Goal: Task Accomplishment & Management: Use online tool/utility

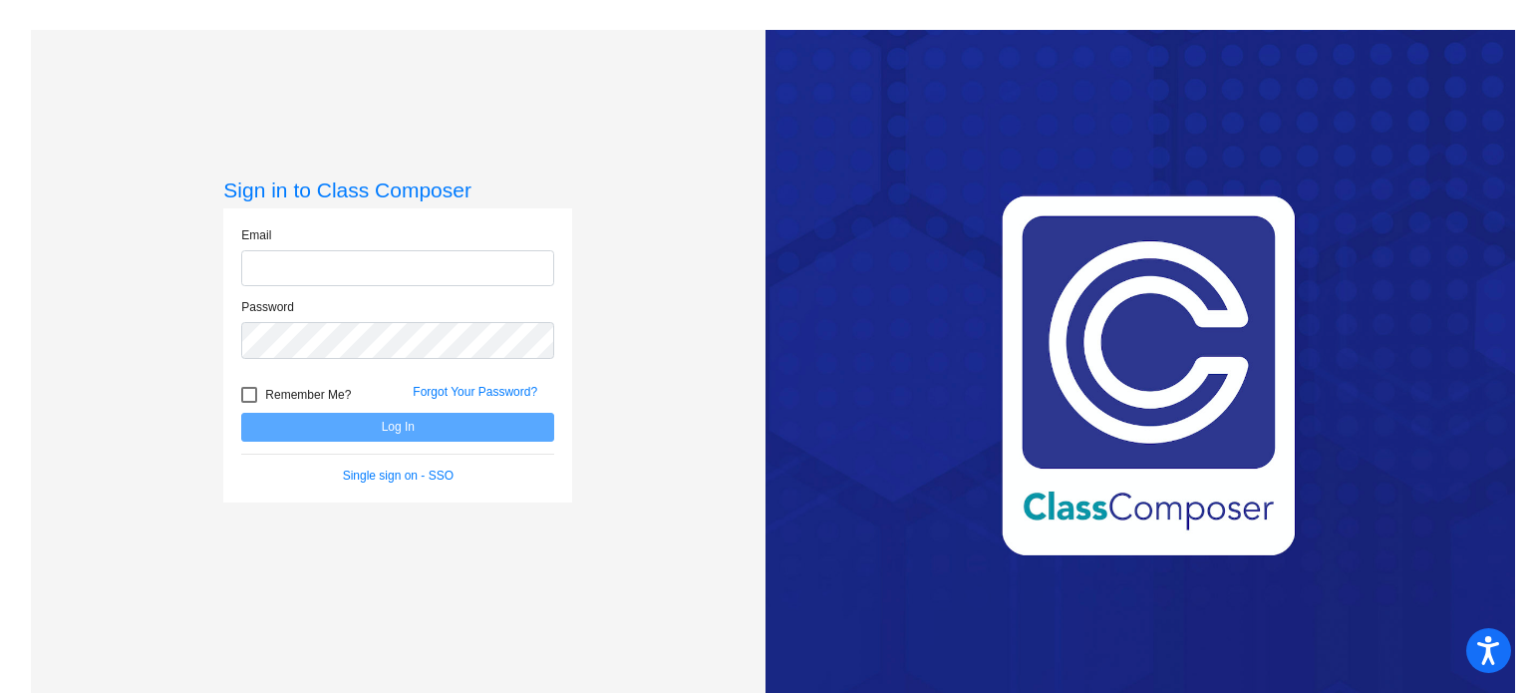
type input "[EMAIL_ADDRESS][PERSON_NAME][DOMAIN_NAME]"
click at [246, 395] on div at bounding box center [249, 395] width 16 height 16
click at [248, 403] on input "Remember Me?" at bounding box center [248, 403] width 1 height 1
checkbox input "true"
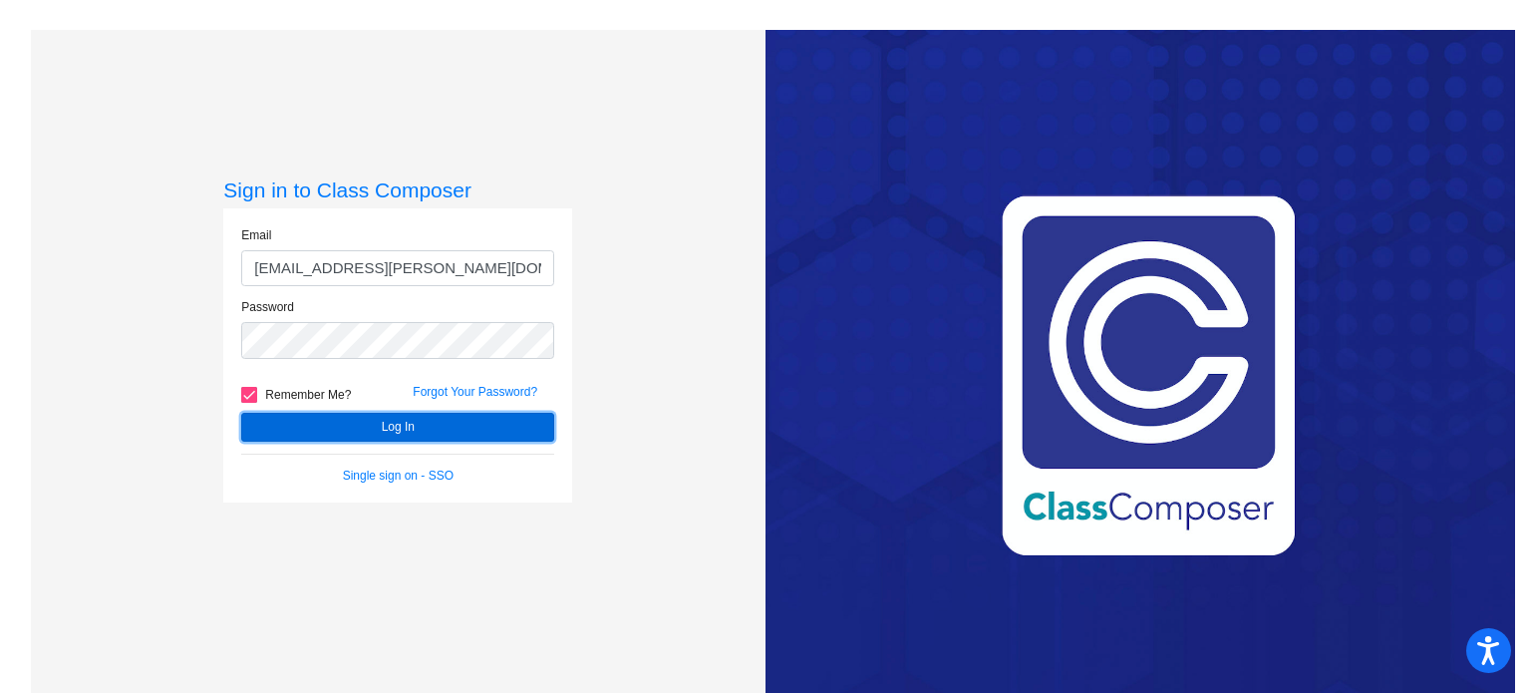
click at [287, 426] on button "Log In" at bounding box center [397, 427] width 313 height 29
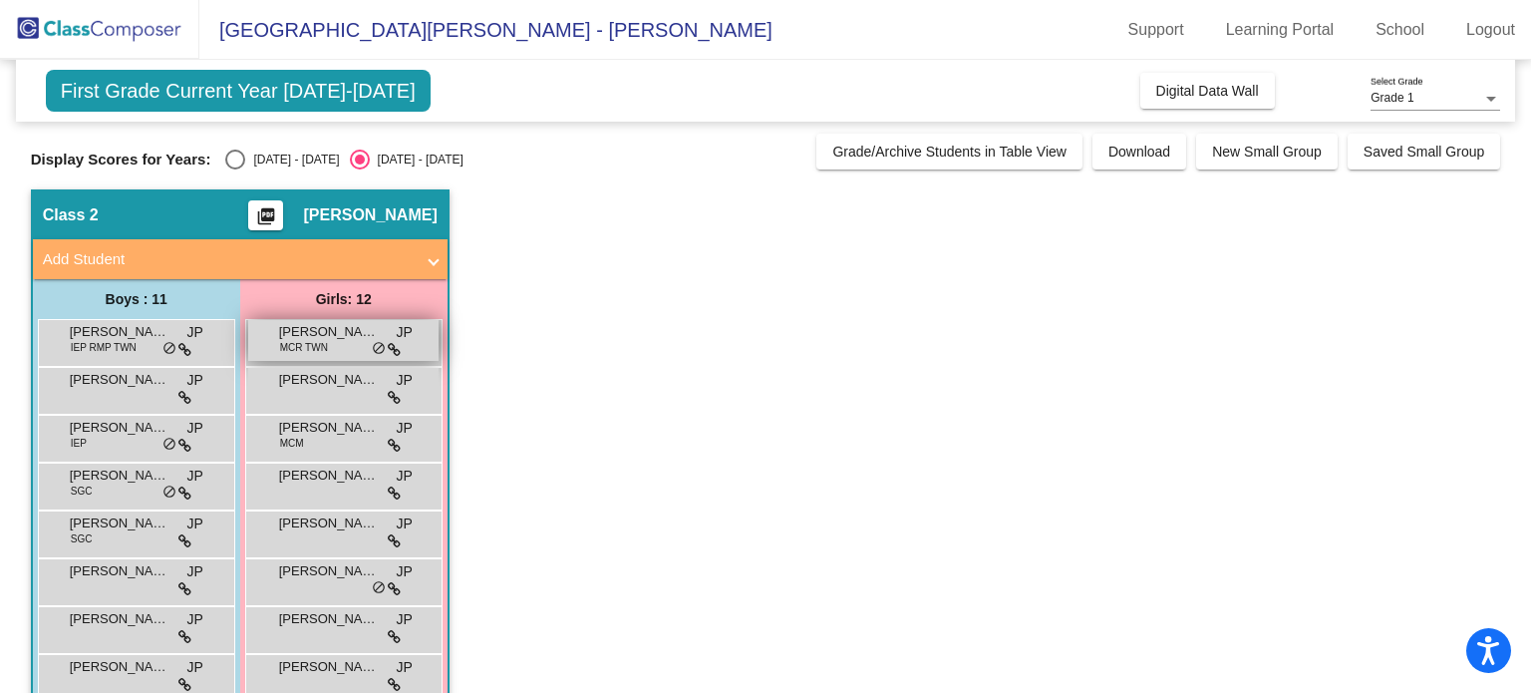
click at [311, 334] on span "[PERSON_NAME]" at bounding box center [329, 332] width 100 height 20
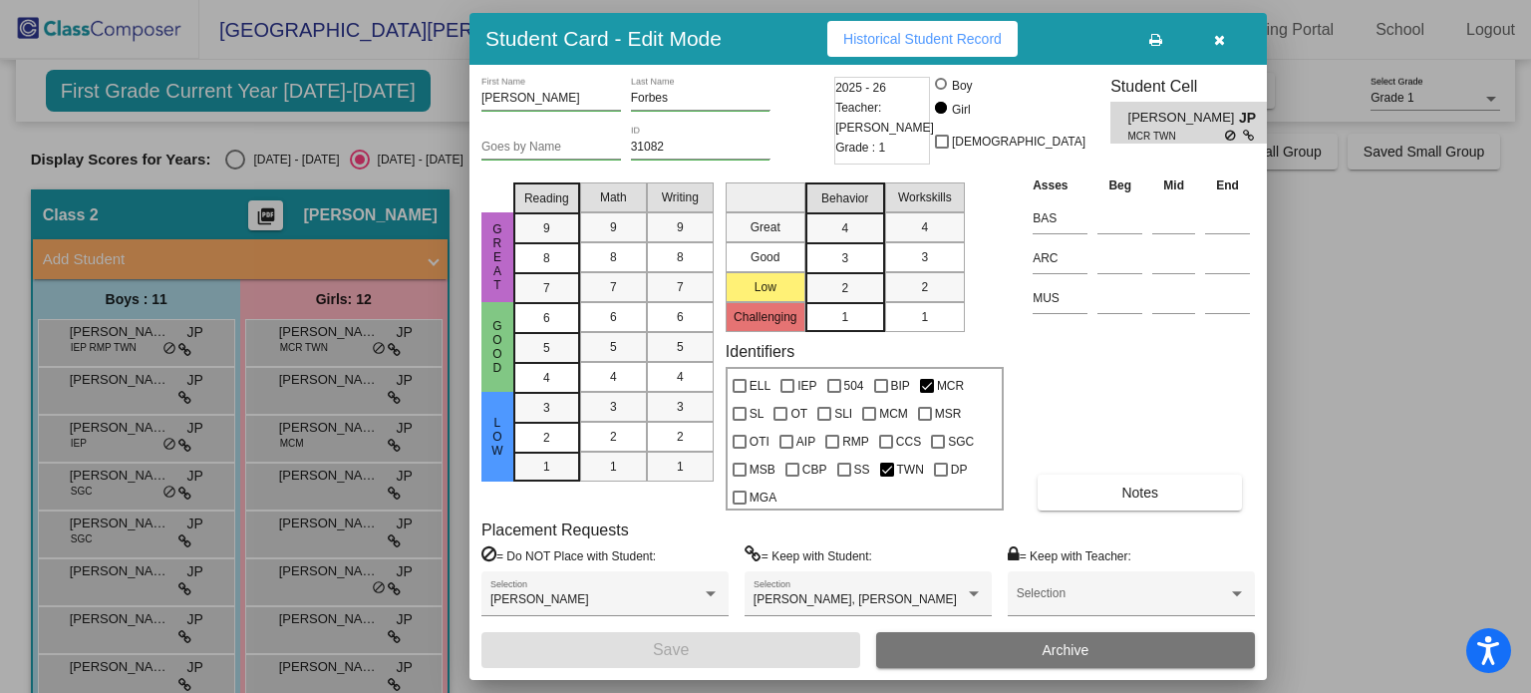
click at [961, 44] on span "Historical Student Record" at bounding box center [923, 39] width 159 height 16
click at [1222, 35] on icon "button" at bounding box center [1219, 40] width 11 height 14
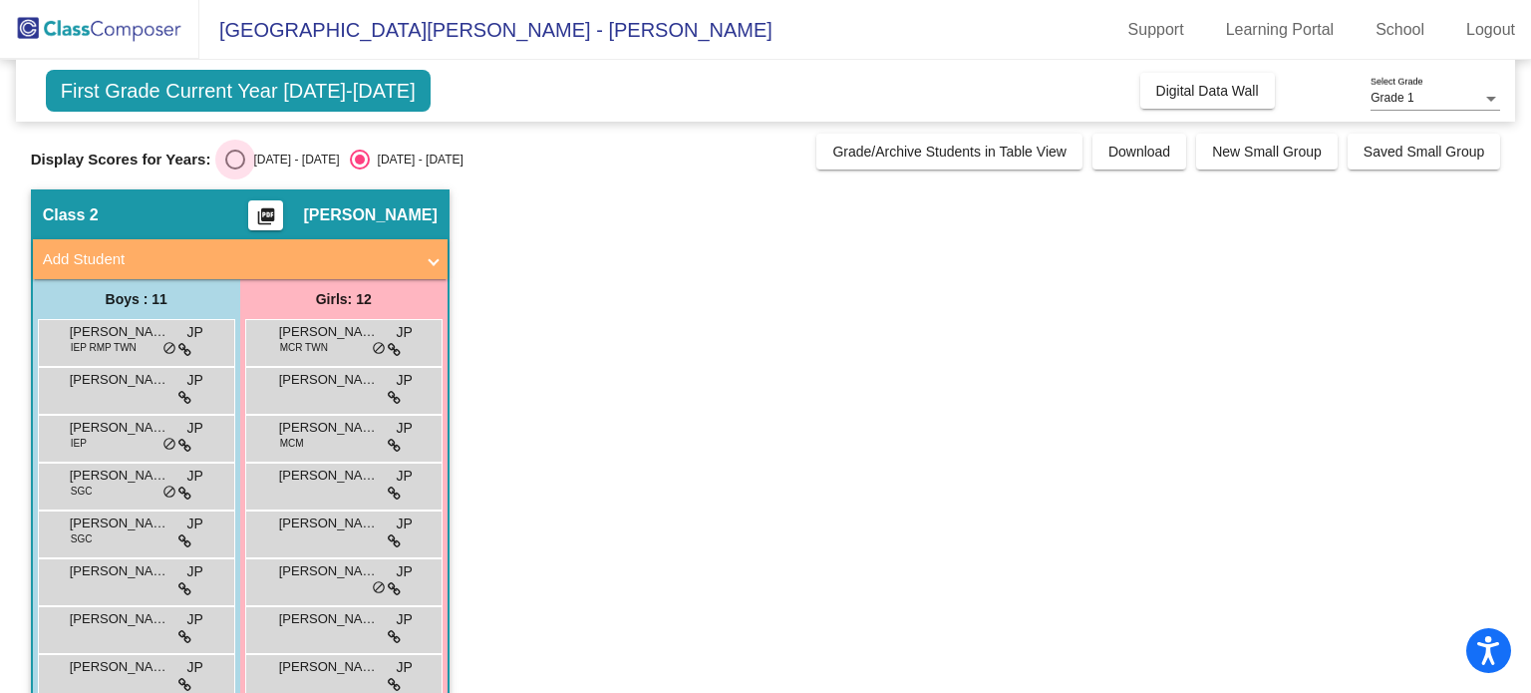
click at [232, 159] on div "Select an option" at bounding box center [235, 160] width 20 height 20
click at [234, 169] on input "[DATE] - [DATE]" at bounding box center [234, 169] width 1 height 1
radio input "true"
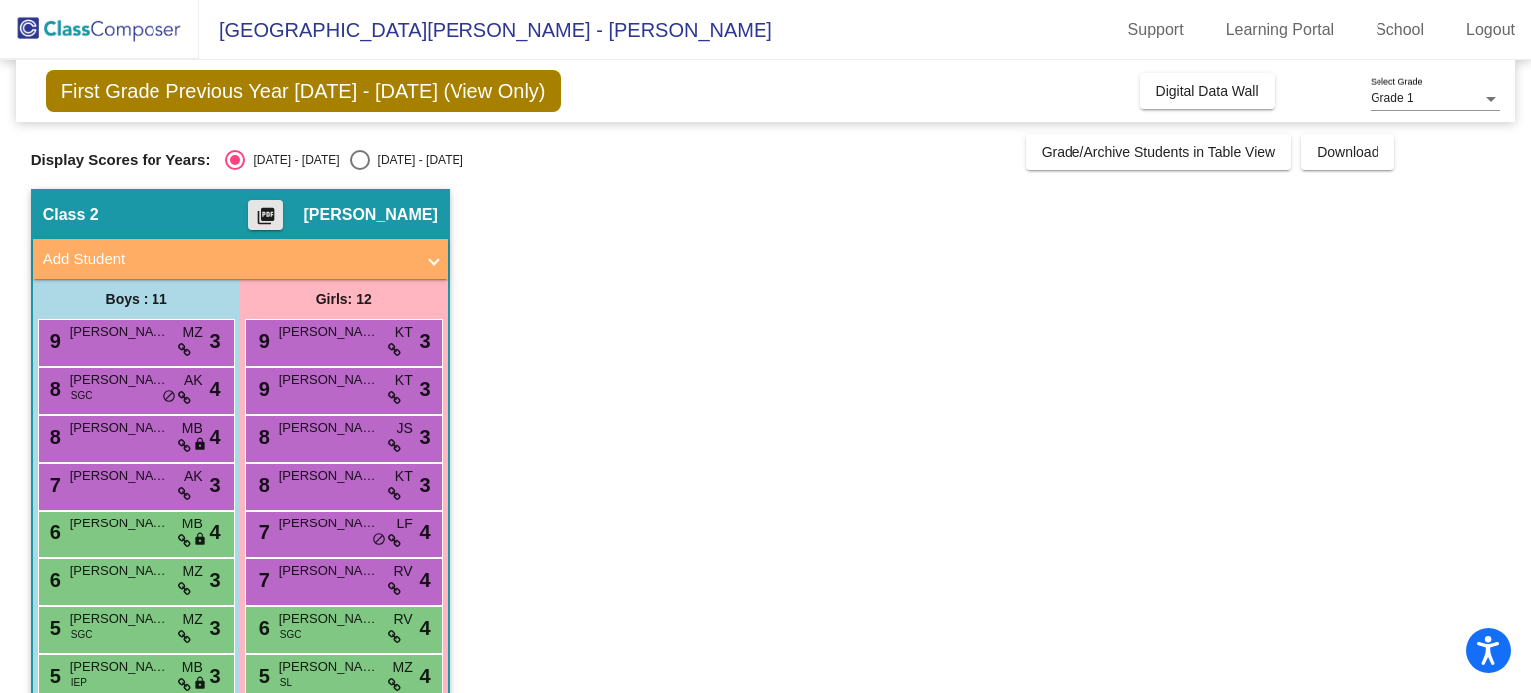
click at [278, 216] on mat-icon "picture_as_pdf" at bounding box center [266, 220] width 24 height 28
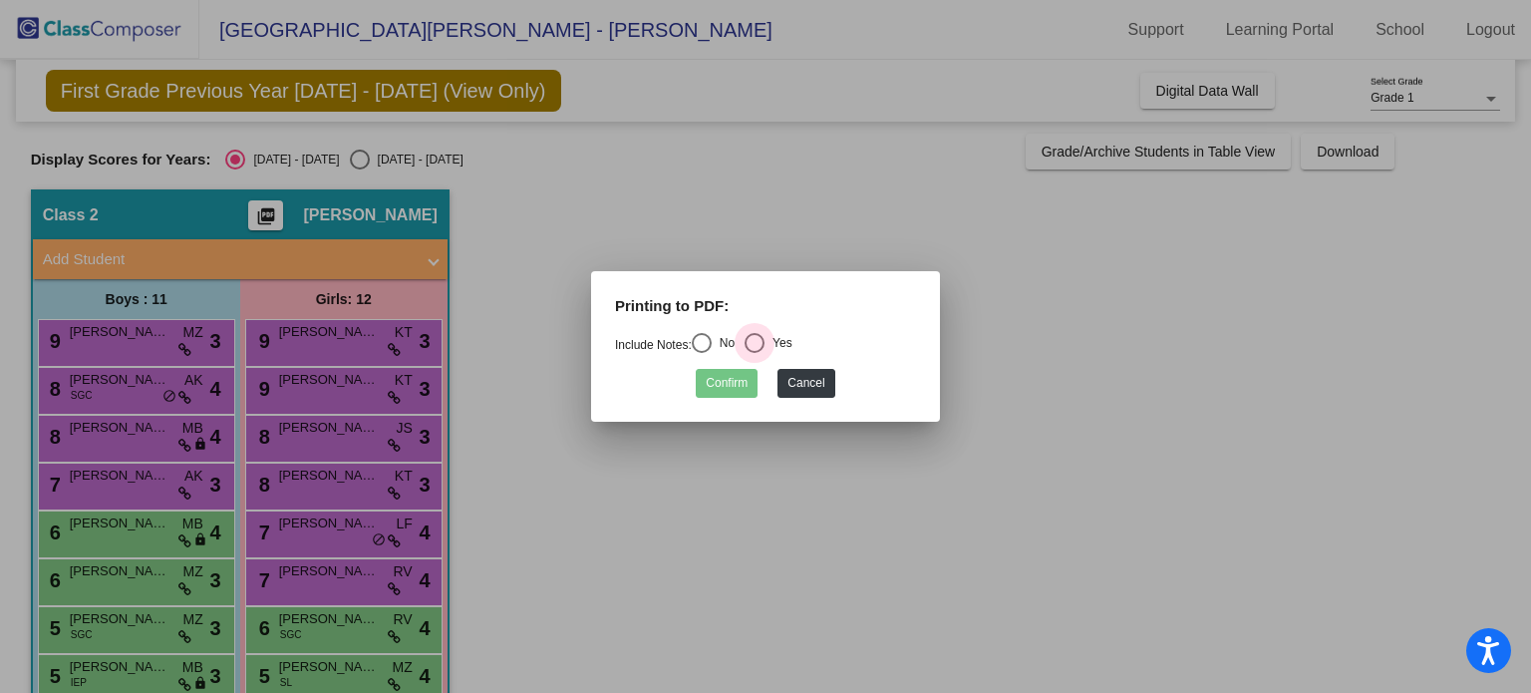
click at [760, 342] on div "Select an option" at bounding box center [755, 343] width 20 height 20
click at [755, 353] on input "Yes" at bounding box center [754, 353] width 1 height 1
radio input "true"
click at [740, 374] on button "Confirm" at bounding box center [727, 383] width 62 height 29
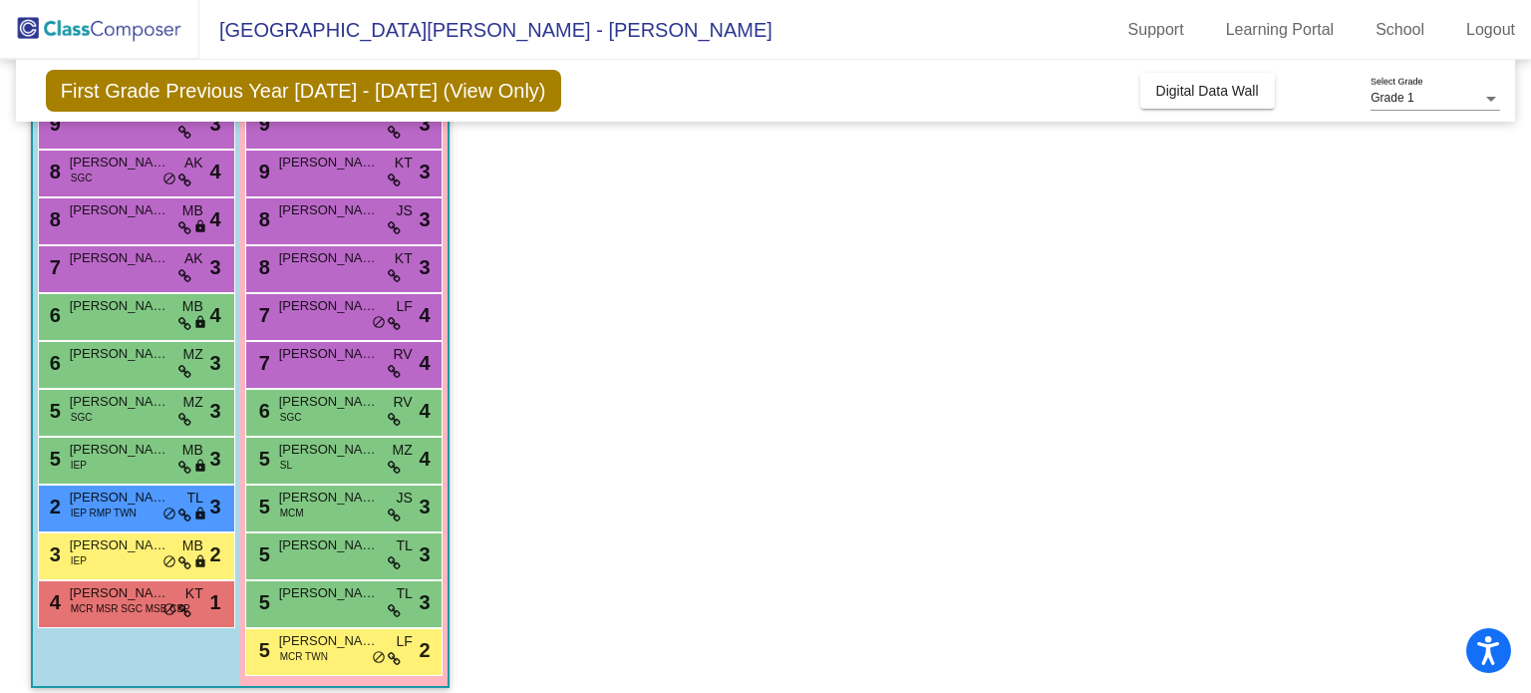
scroll to position [231, 0]
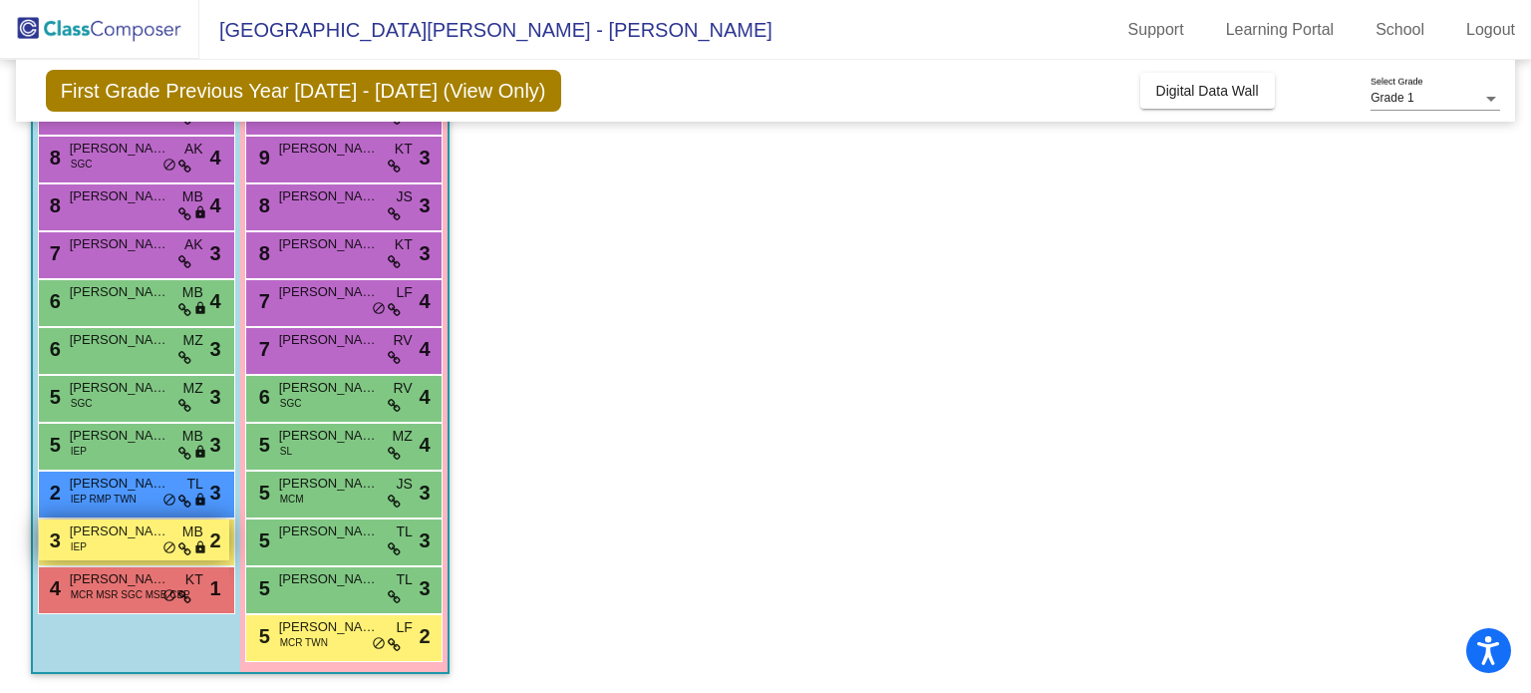
click at [124, 529] on span "[PERSON_NAME]" at bounding box center [120, 531] width 100 height 20
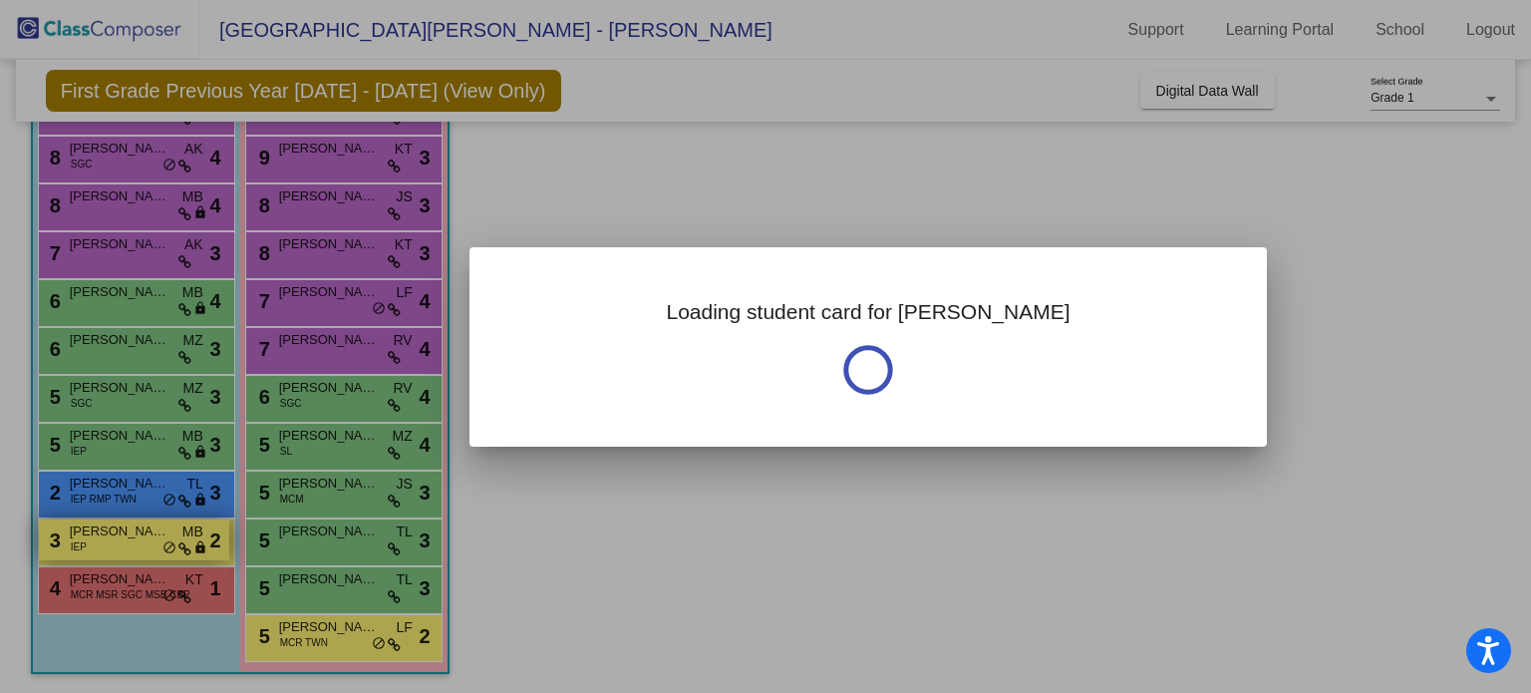
click at [125, 529] on div at bounding box center [765, 346] width 1531 height 693
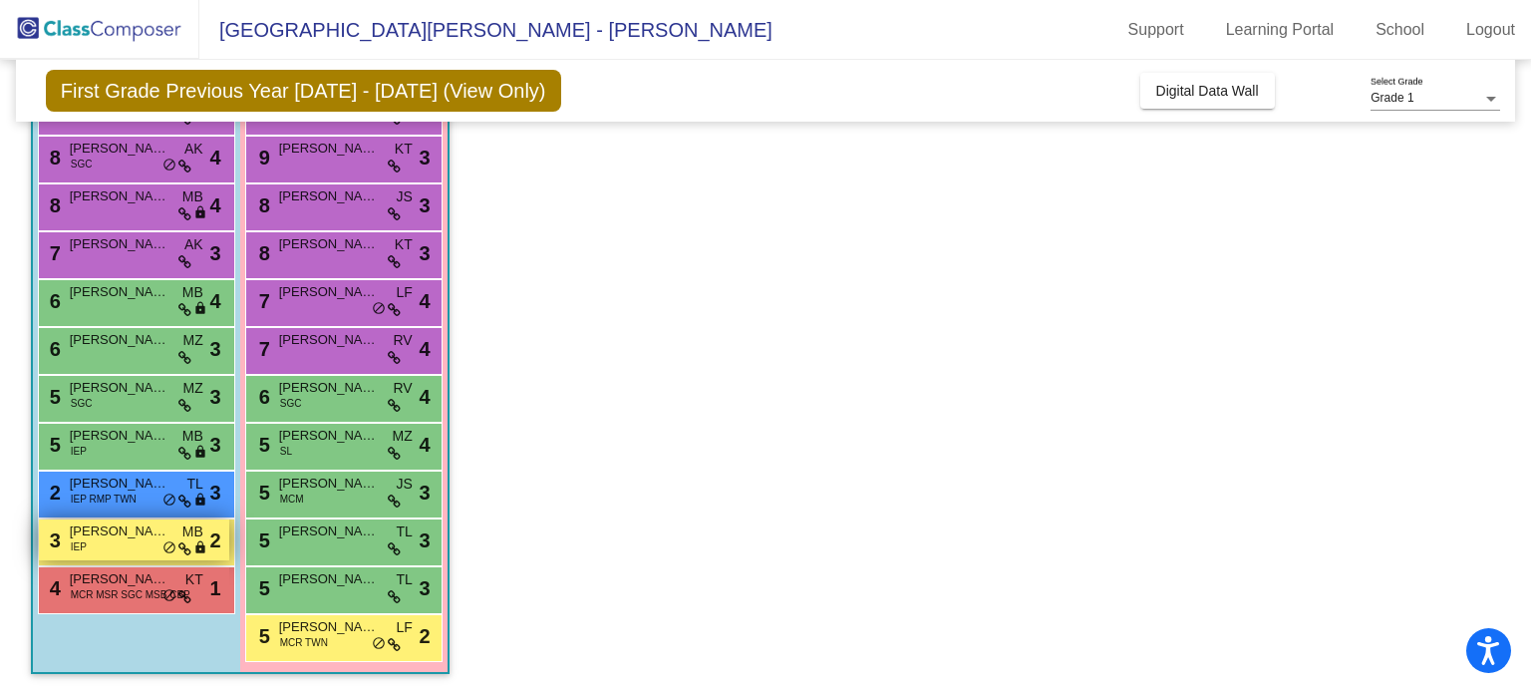
click at [127, 531] on span "[PERSON_NAME]" at bounding box center [120, 531] width 100 height 20
